Goal: Task Accomplishment & Management: Complete application form

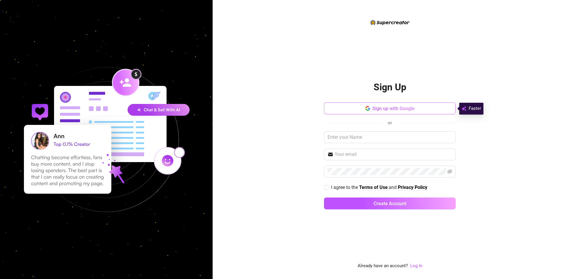
click at [397, 112] on button "Sign up with Google" at bounding box center [390, 108] width 132 height 12
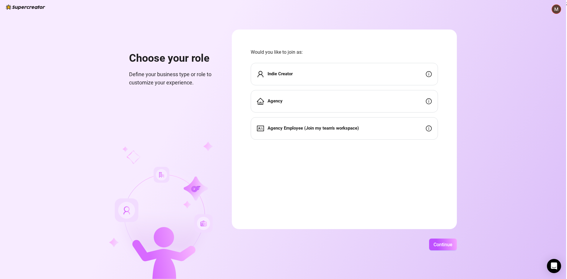
click at [287, 70] on div "Indie Creator" at bounding box center [344, 74] width 187 height 22
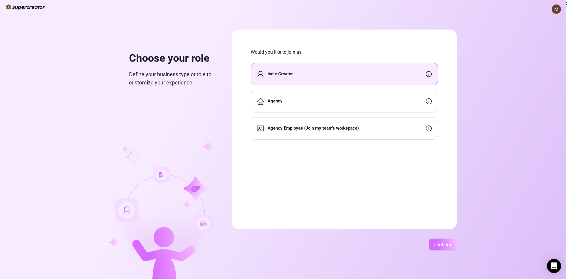
click at [442, 243] on span "Continue" at bounding box center [442, 245] width 19 height 6
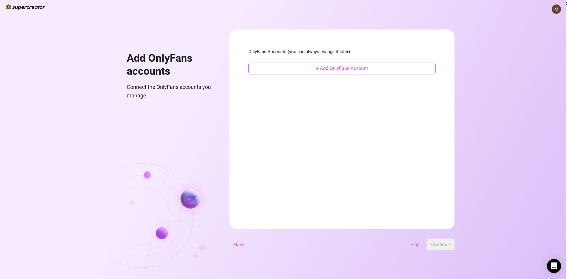
click at [340, 70] on span "+ Add OnlyFans Account" at bounding box center [342, 69] width 52 height 6
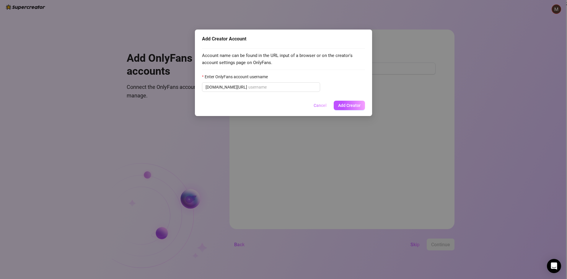
click at [324, 109] on button "Cancel" at bounding box center [320, 105] width 22 height 9
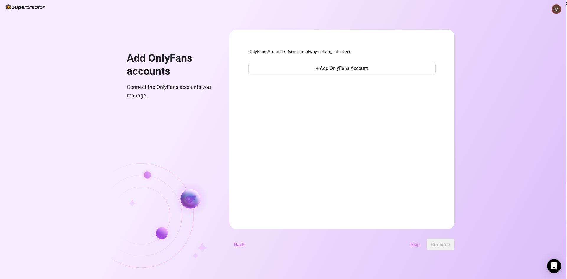
click at [413, 247] on span "Skip" at bounding box center [414, 245] width 9 height 6
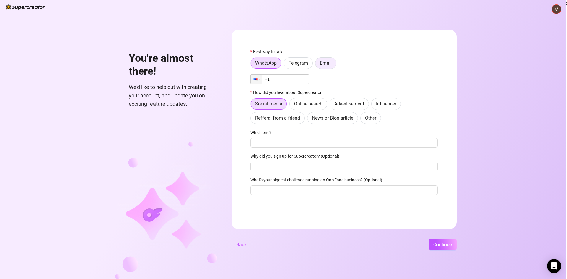
click at [325, 62] on span "Email" at bounding box center [326, 63] width 12 height 6
click at [317, 65] on input "Email" at bounding box center [317, 65] width 0 height 0
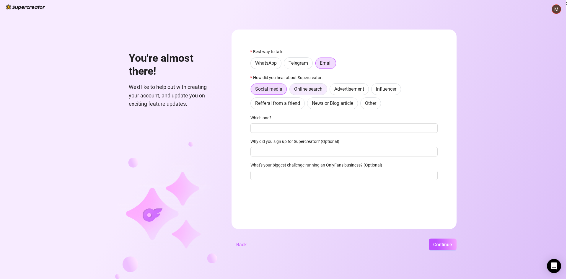
click at [314, 88] on span "Online search" at bounding box center [308, 89] width 28 height 6
click at [291, 91] on input "Online search" at bounding box center [291, 91] width 0 height 0
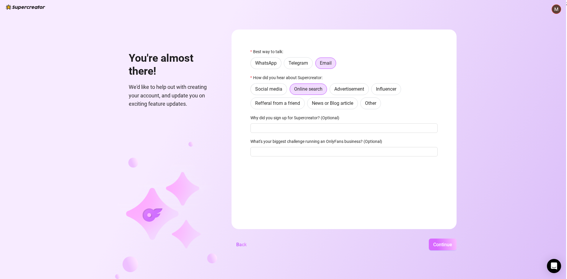
click at [437, 250] on button "Continue" at bounding box center [442, 244] width 28 height 12
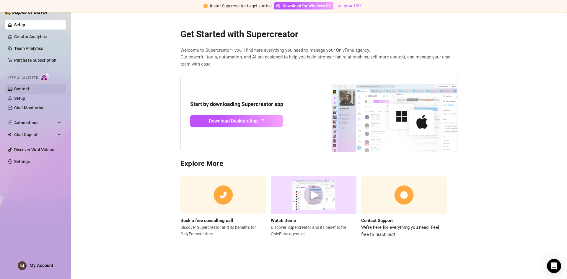
click at [29, 90] on link "Content" at bounding box center [21, 88] width 15 height 5
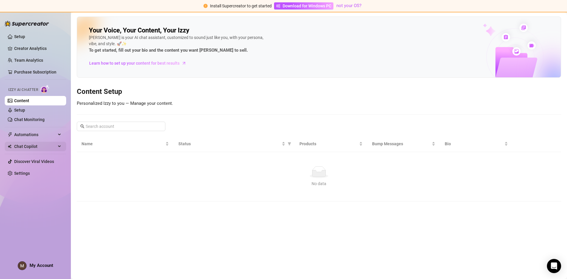
click at [40, 144] on span "Chat Copilot" at bounding box center [35, 146] width 42 height 9
